Goal: Information Seeking & Learning: Learn about a topic

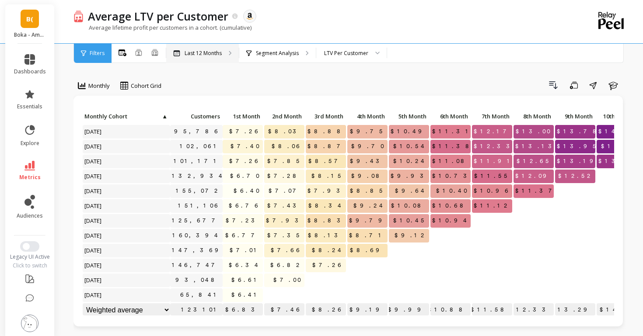
click at [212, 56] on p "Last 12 Months" at bounding box center [203, 53] width 37 height 7
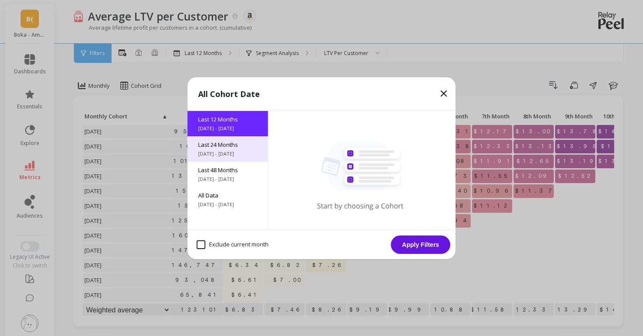
click at [226, 155] on span "[DATE] - [DATE]" at bounding box center [227, 153] width 59 height 7
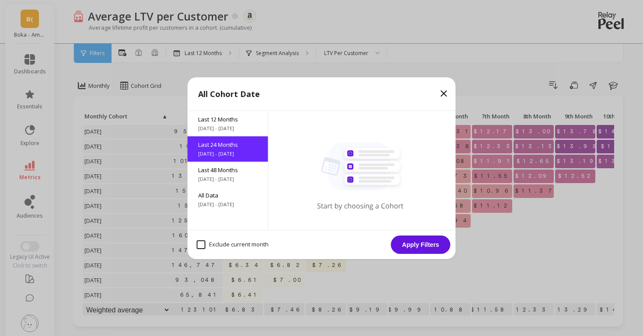
click at [425, 243] on button "Apply Filters" at bounding box center [420, 245] width 59 height 18
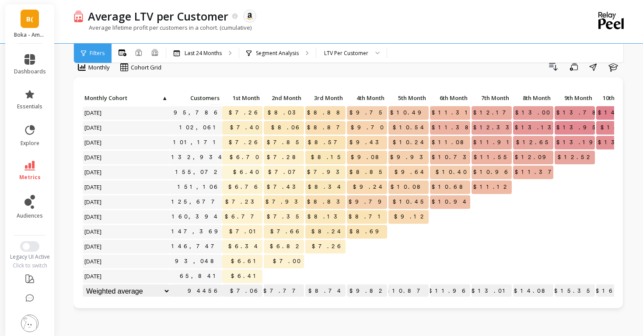
scroll to position [24, 0]
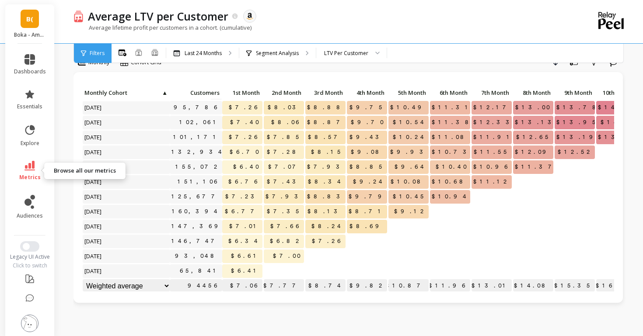
click at [35, 176] on span "metrics" at bounding box center [29, 177] width 21 height 7
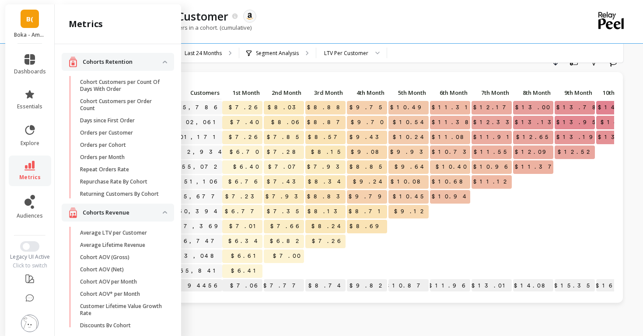
scroll to position [631, 0]
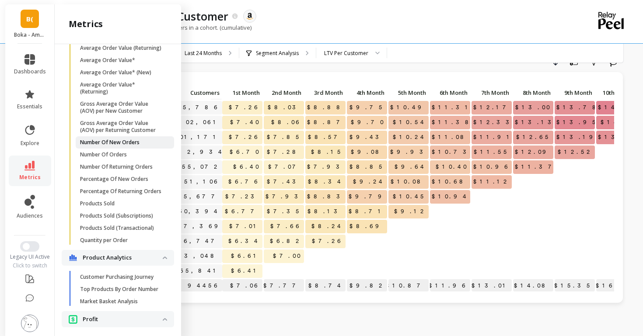
click at [111, 142] on p "Number Of New Orders" at bounding box center [109, 142] width 59 height 7
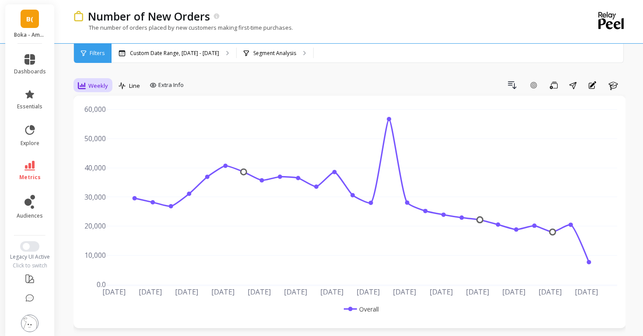
click at [94, 87] on span "Weekly" at bounding box center [98, 86] width 20 height 8
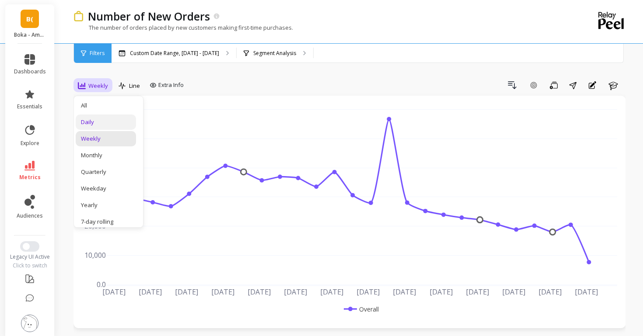
click at [91, 118] on div "Daily" at bounding box center [106, 122] width 50 height 8
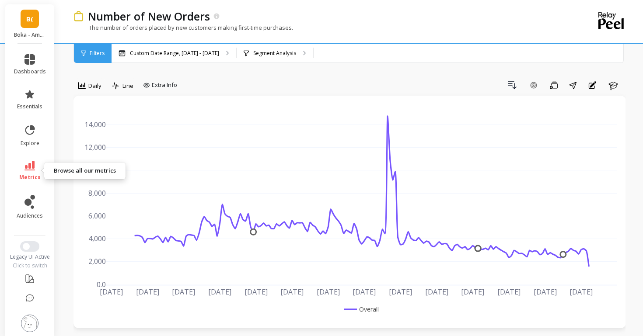
click at [29, 183] on li "metrics" at bounding box center [30, 171] width 42 height 31
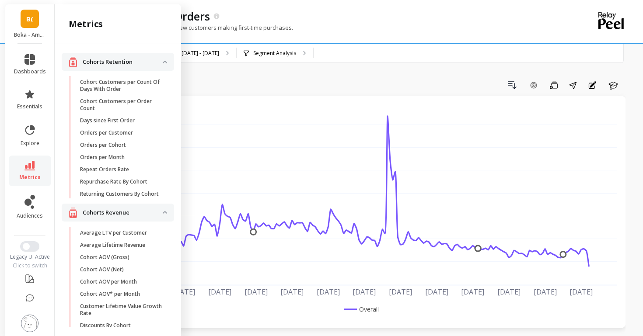
scroll to position [624, 0]
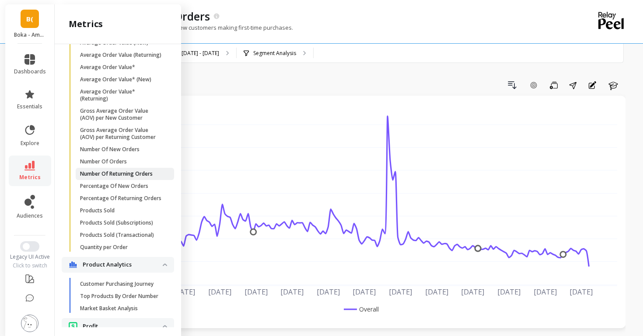
click at [94, 177] on p "Number Of Returning Orders" at bounding box center [116, 174] width 73 height 7
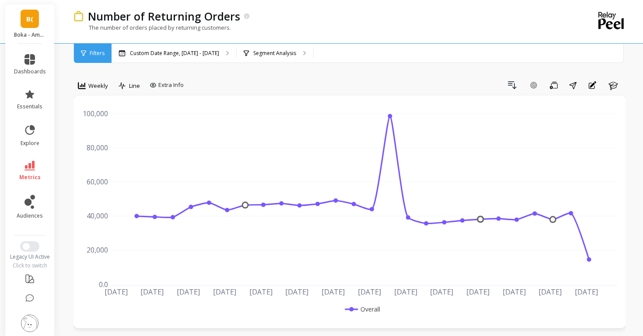
click at [94, 57] on div "Filters" at bounding box center [93, 53] width 38 height 19
click at [83, 94] on div "option Daily, selected. Weekly" at bounding box center [92, 86] width 39 height 17
click at [87, 85] on div "Weekly" at bounding box center [93, 85] width 30 height 10
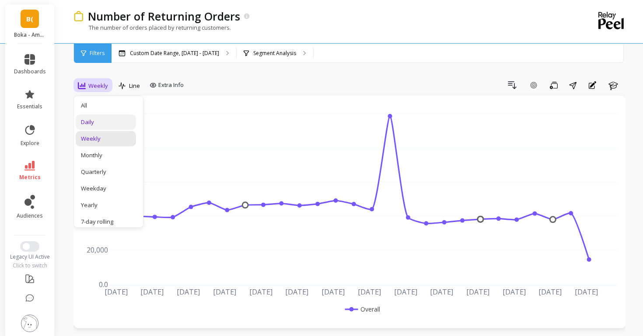
click at [85, 119] on div "Daily" at bounding box center [106, 122] width 50 height 8
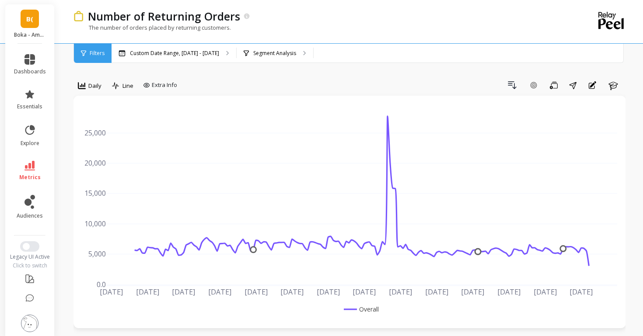
click at [13, 171] on li "metrics" at bounding box center [30, 171] width 42 height 31
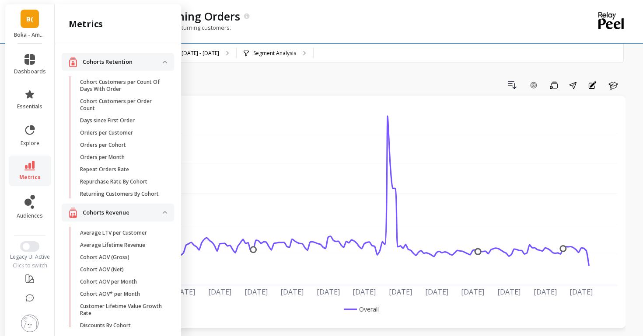
scroll to position [617, 0]
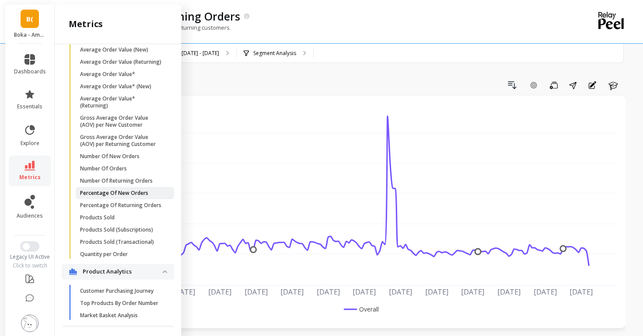
click at [100, 192] on p "Percentage Of New Orders" at bounding box center [114, 193] width 68 height 7
